Goal: Task Accomplishment & Management: Use online tool/utility

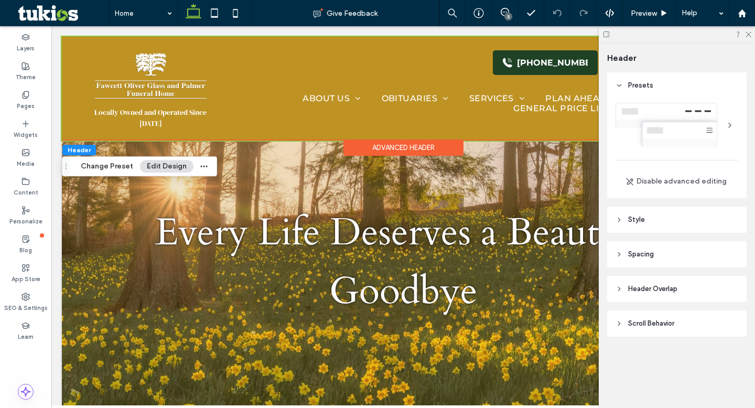
click at [162, 163] on button "Edit Design" at bounding box center [166, 166] width 53 height 13
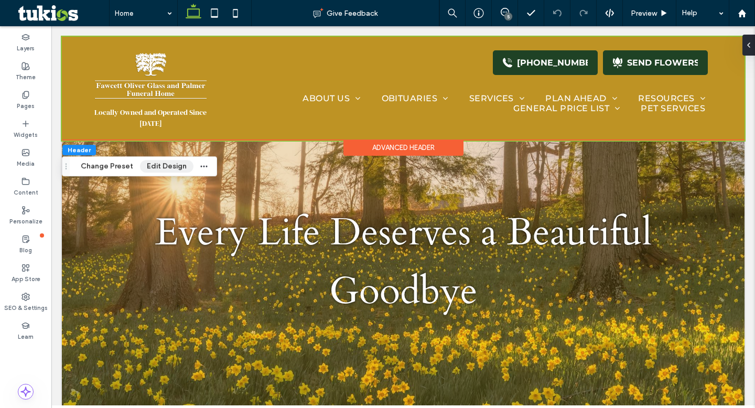
click at [162, 163] on button "Edit Design" at bounding box center [166, 166] width 53 height 13
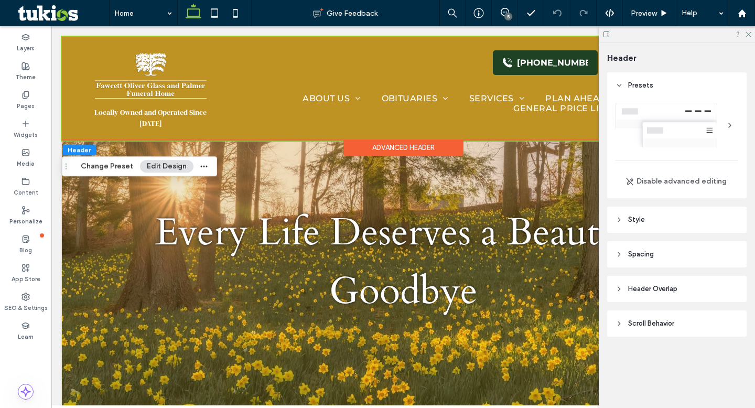
click at [650, 221] on header "Style" at bounding box center [676, 219] width 139 height 26
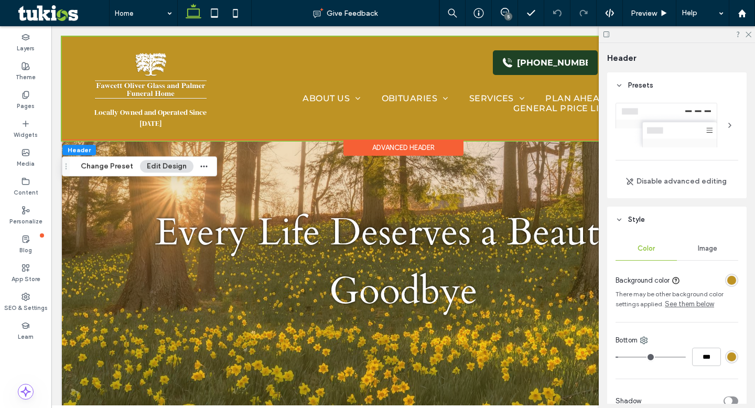
click at [735, 282] on div "rgba(190, 147, 36, 1)" at bounding box center [731, 280] width 9 height 9
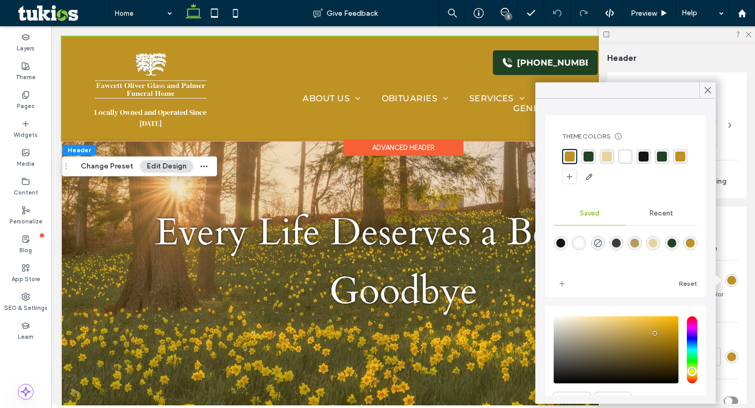
click at [590, 155] on div "rgba(31, 66, 37, 1)" at bounding box center [588, 156] width 10 height 10
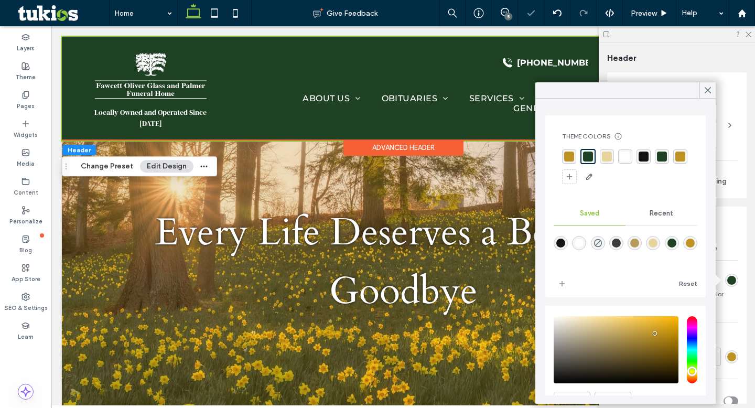
click at [710, 91] on icon at bounding box center [707, 89] width 9 height 9
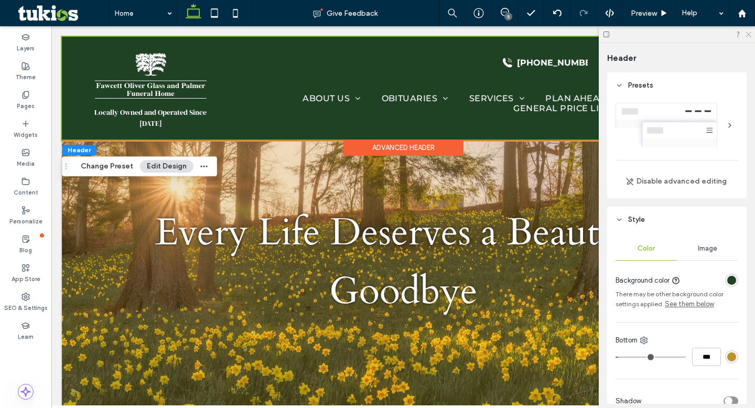
click at [749, 36] on icon at bounding box center [747, 33] width 7 height 7
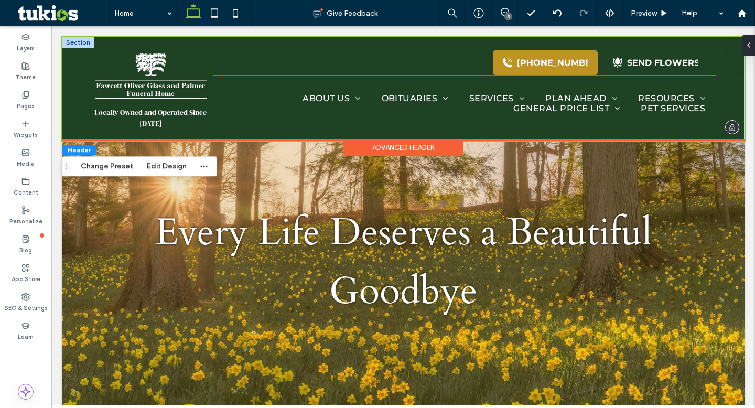
click at [554, 65] on div "(740) 775-2800" at bounding box center [552, 63] width 71 height 10
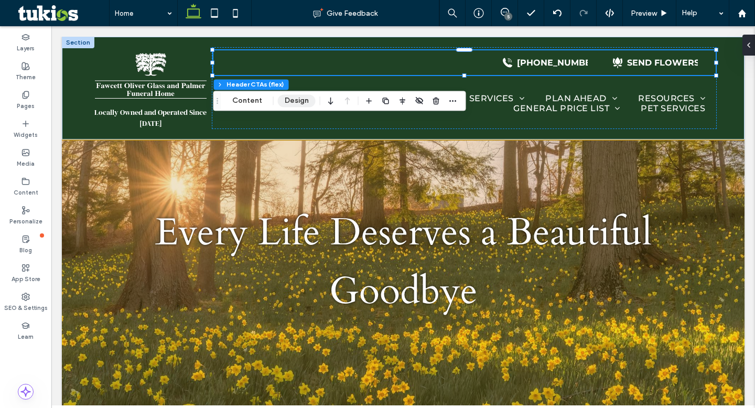
click at [296, 102] on button "Design" at bounding box center [297, 100] width 38 height 13
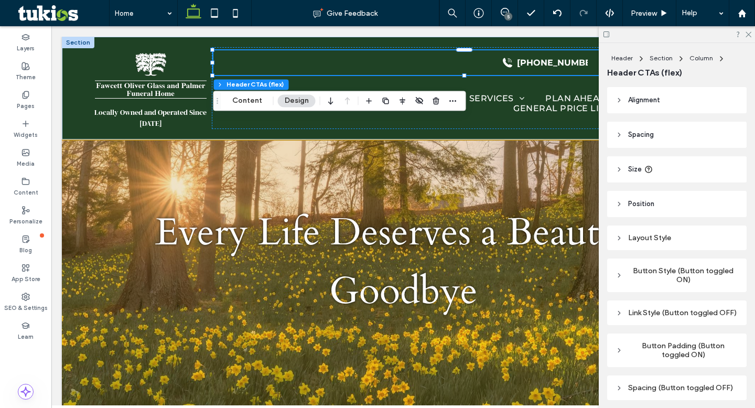
click at [300, 99] on button "Design" at bounding box center [297, 100] width 38 height 13
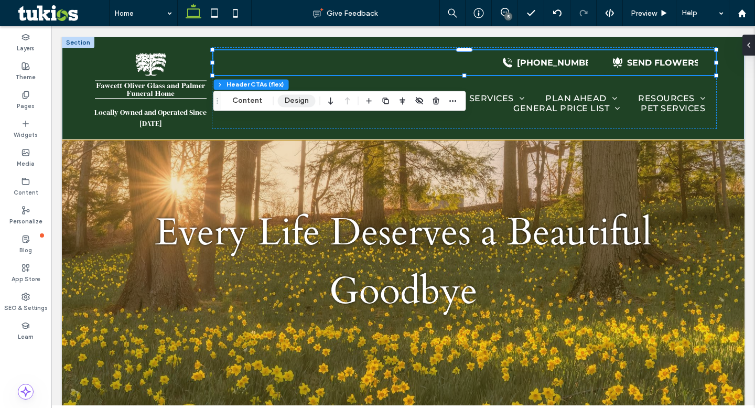
click at [300, 100] on button "Design" at bounding box center [297, 100] width 38 height 13
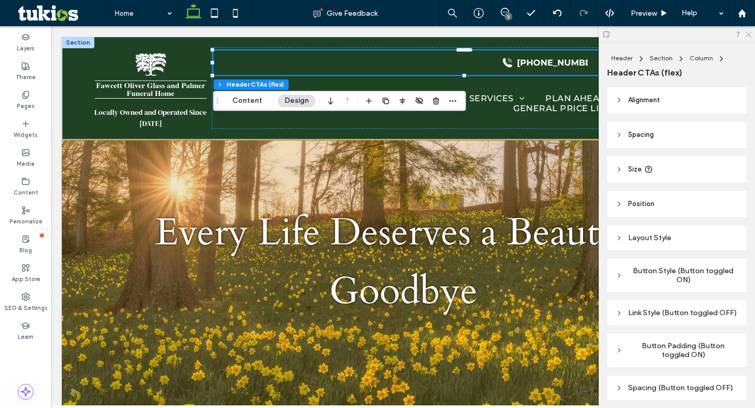
click at [748, 35] on use at bounding box center [748, 35] width 6 height 6
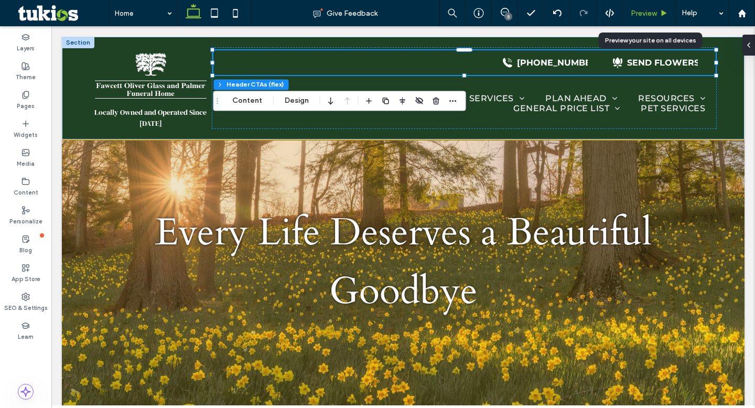
click at [654, 16] on span "Preview" at bounding box center [643, 13] width 26 height 9
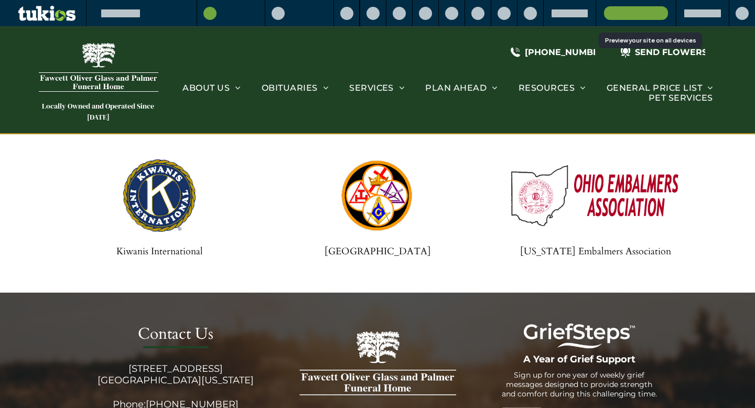
scroll to position [2336, 0]
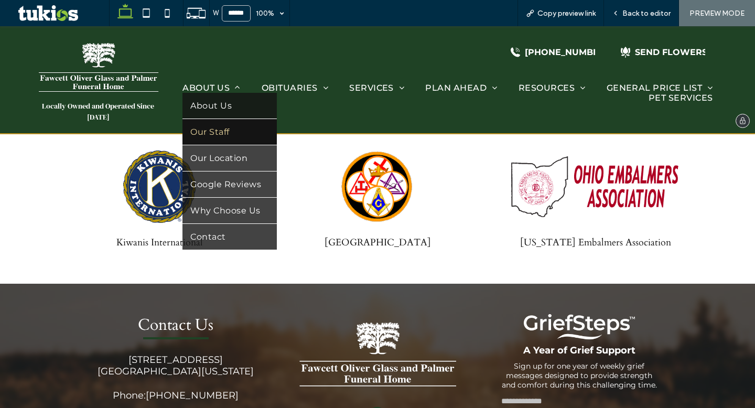
click at [221, 136] on span "Our Staff" at bounding box center [209, 132] width 39 height 10
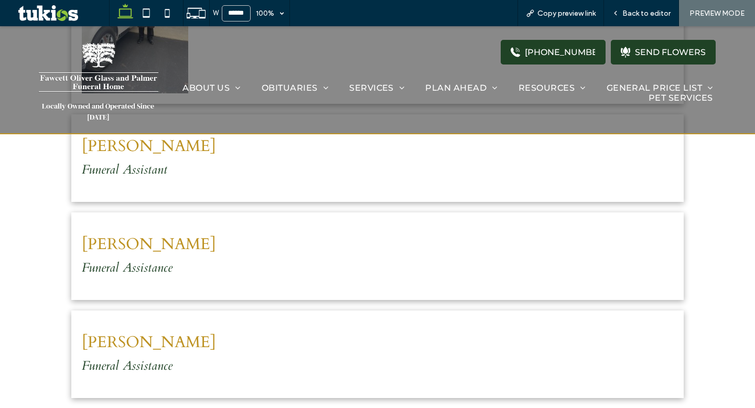
scroll to position [1164, 0]
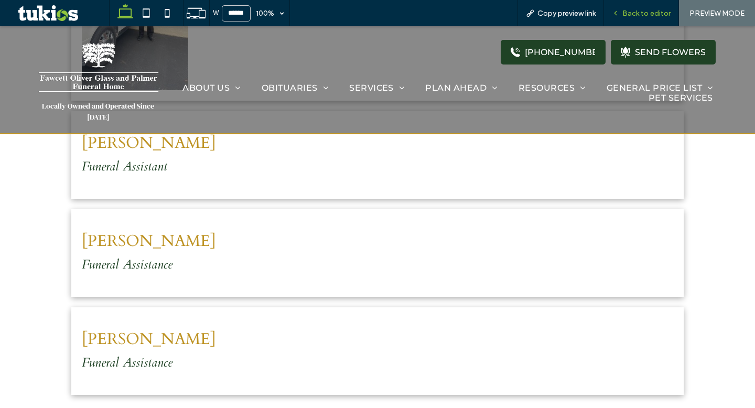
click at [632, 15] on span "Back to editor" at bounding box center [646, 13] width 48 height 9
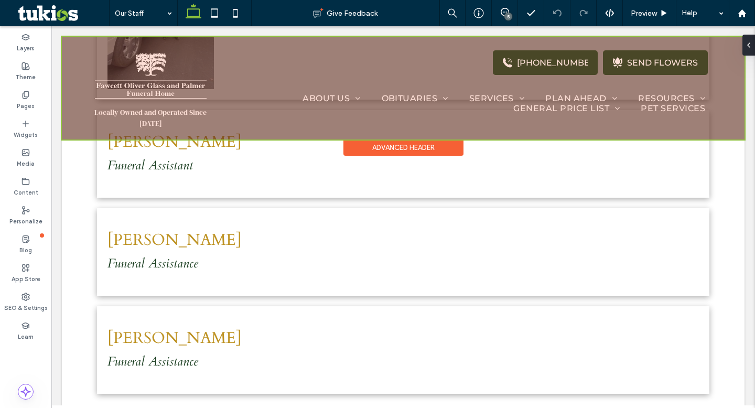
scroll to position [1172, 0]
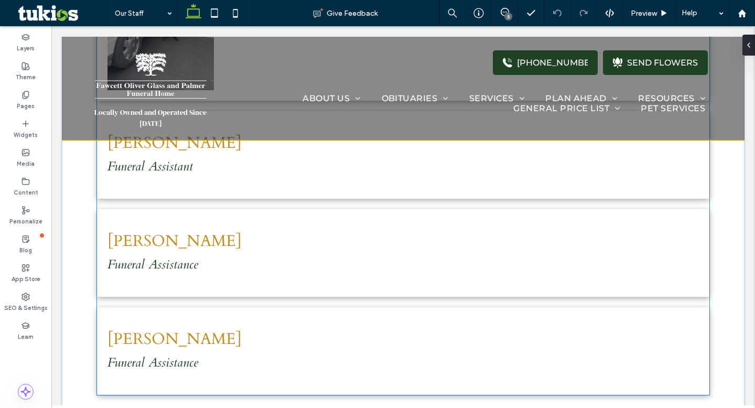
click at [246, 262] on p "Funeral Assistance" at bounding box center [402, 264] width 591 height 17
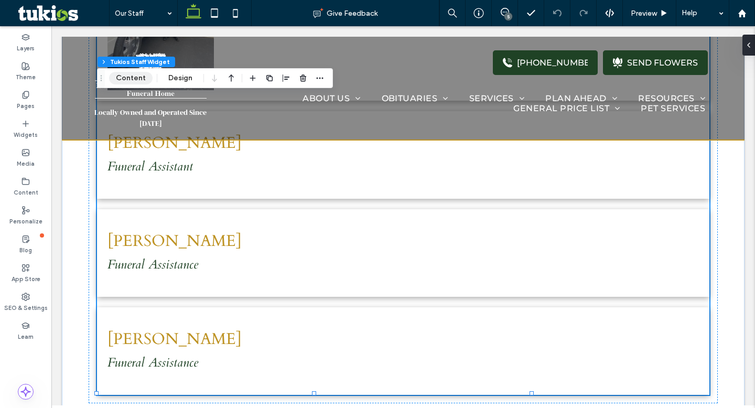
click at [135, 79] on button "Content" at bounding box center [130, 78] width 43 height 13
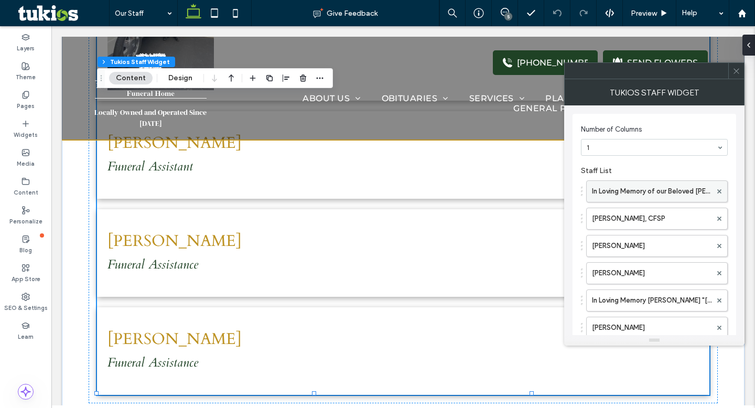
click at [641, 196] on label "In Loving Memory of our Beloved Wilson" at bounding box center [651, 191] width 119 height 21
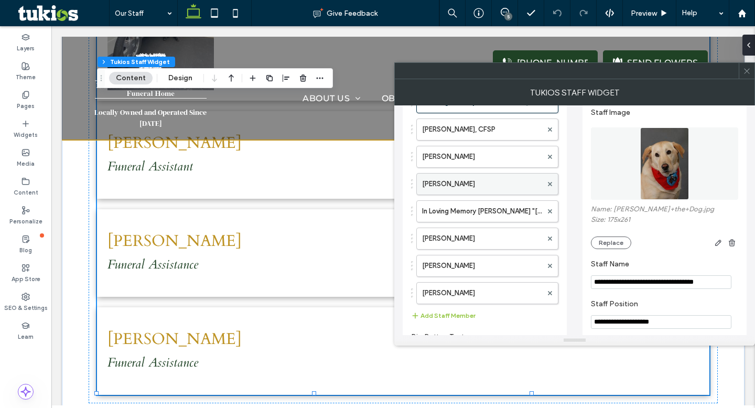
scroll to position [86, 0]
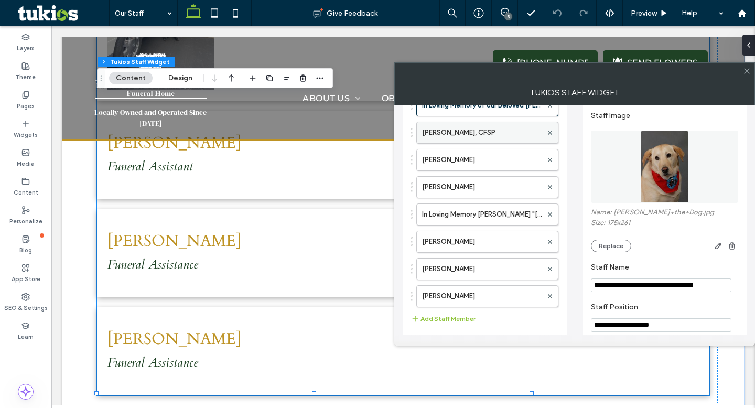
click at [458, 132] on label "Terry L. Palmer, CFSP" at bounding box center [482, 132] width 120 height 21
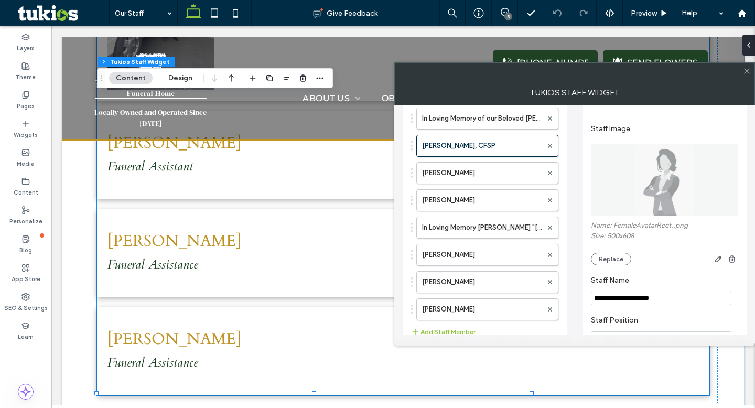
scroll to position [61, 0]
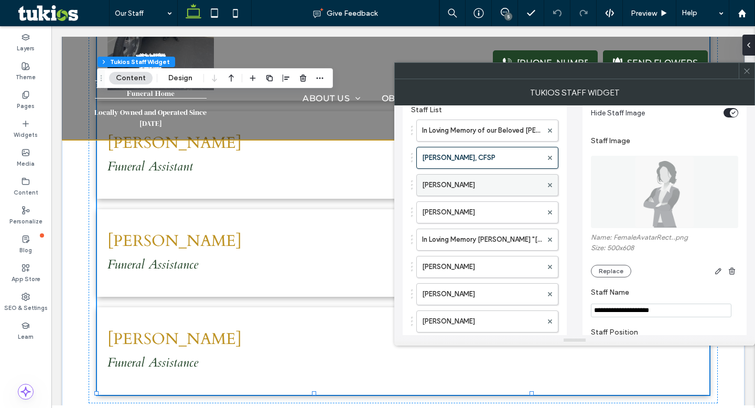
click at [450, 182] on label "Jonathan E. Palmer" at bounding box center [482, 184] width 120 height 21
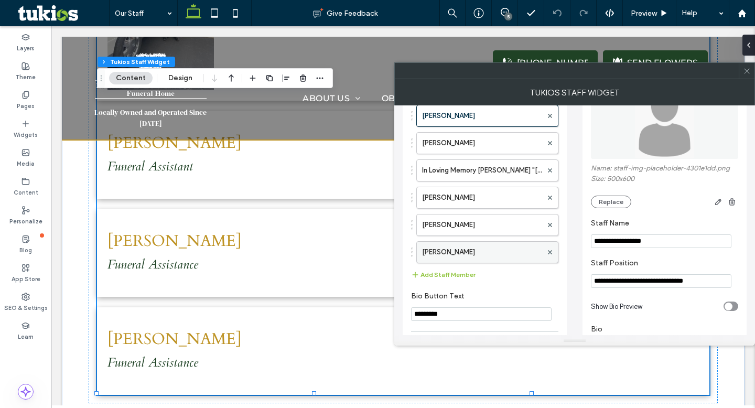
scroll to position [128, 0]
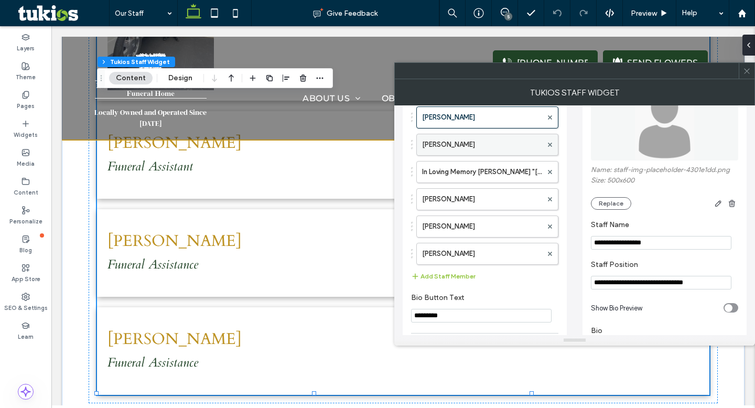
click at [467, 141] on label "Kimberly L. Palmer" at bounding box center [482, 144] width 120 height 21
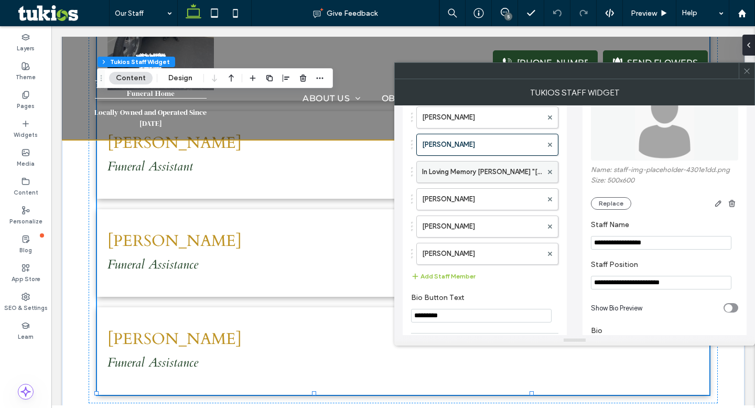
click at [457, 167] on label "In Loving Memory Richard "Vern" Deacon" at bounding box center [482, 171] width 120 height 21
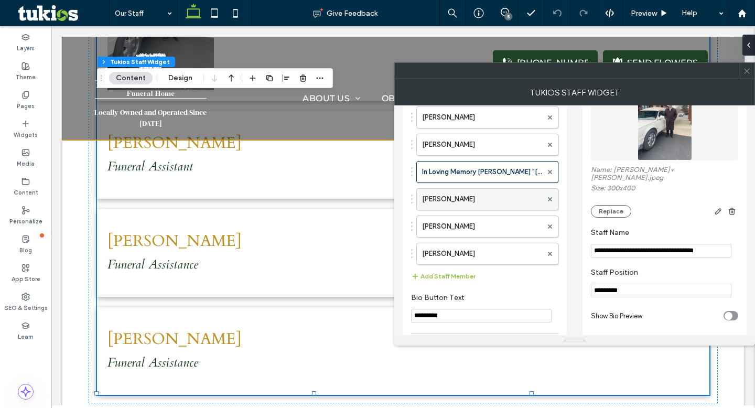
click at [446, 199] on label "Bruce Hines" at bounding box center [482, 199] width 120 height 21
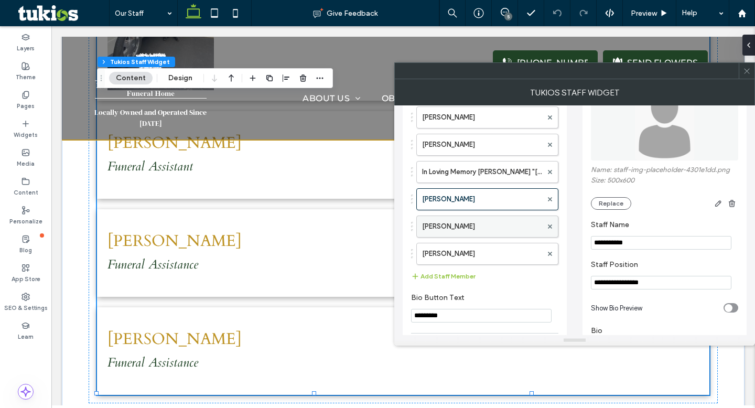
click at [454, 226] on label "Rod Siddons" at bounding box center [482, 226] width 120 height 21
click at [670, 284] on input "**********" at bounding box center [661, 283] width 140 height 14
type input "**********"
click at [467, 258] on label "Mark Fawley" at bounding box center [482, 253] width 120 height 21
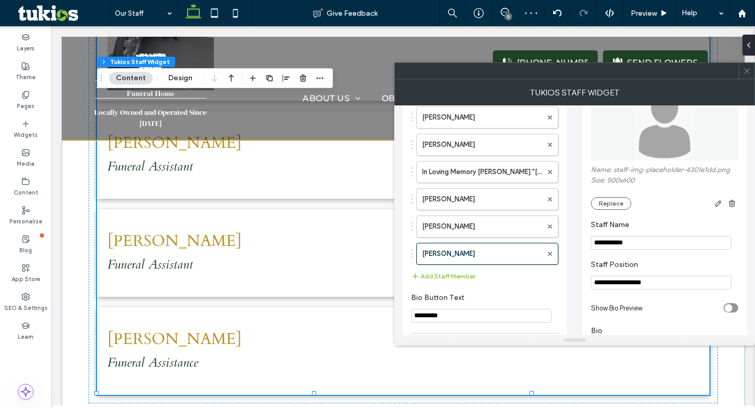
click at [672, 285] on input "**********" at bounding box center [661, 283] width 140 height 14
type input "**********"
click at [745, 74] on icon at bounding box center [746, 71] width 8 height 8
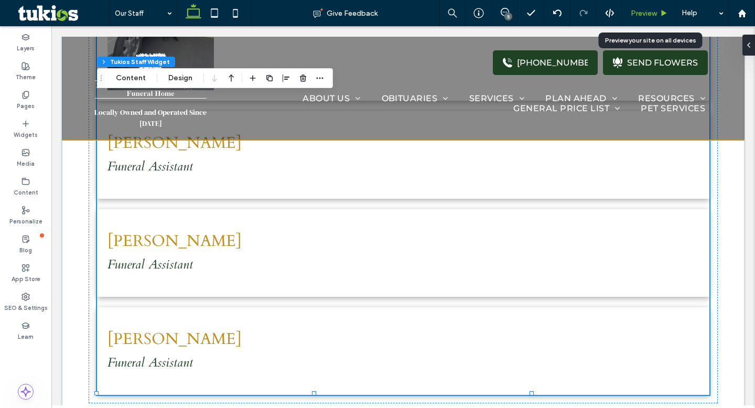
click at [656, 19] on div "Preview" at bounding box center [648, 13] width 53 height 26
click at [652, 18] on div "Preview" at bounding box center [648, 13] width 53 height 26
click at [648, 13] on span "Preview" at bounding box center [643, 13] width 26 height 9
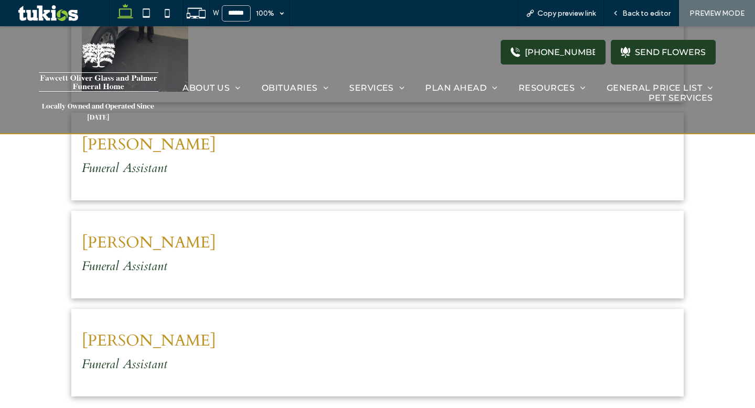
scroll to position [1164, 0]
